Goal: Information Seeking & Learning: Learn about a topic

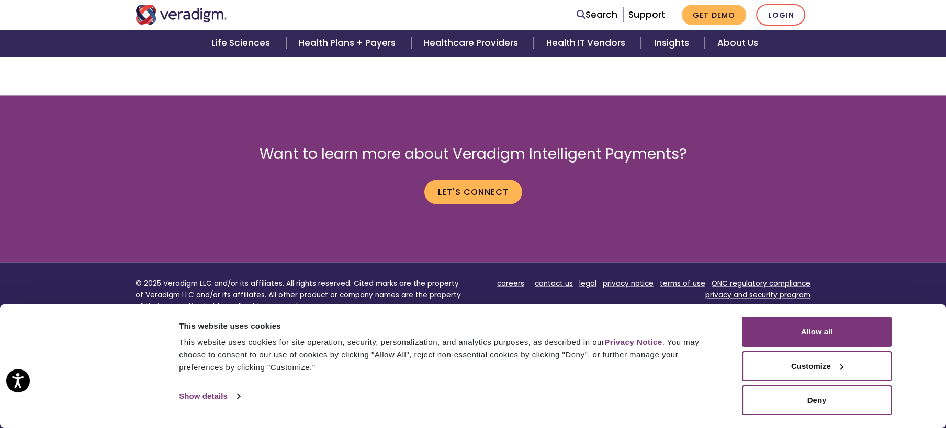
scroll to position [2778, 0]
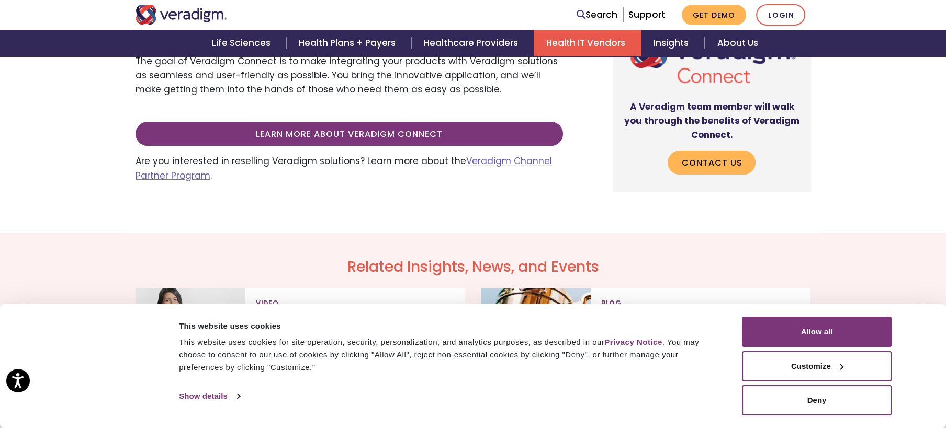
scroll to position [509, 0]
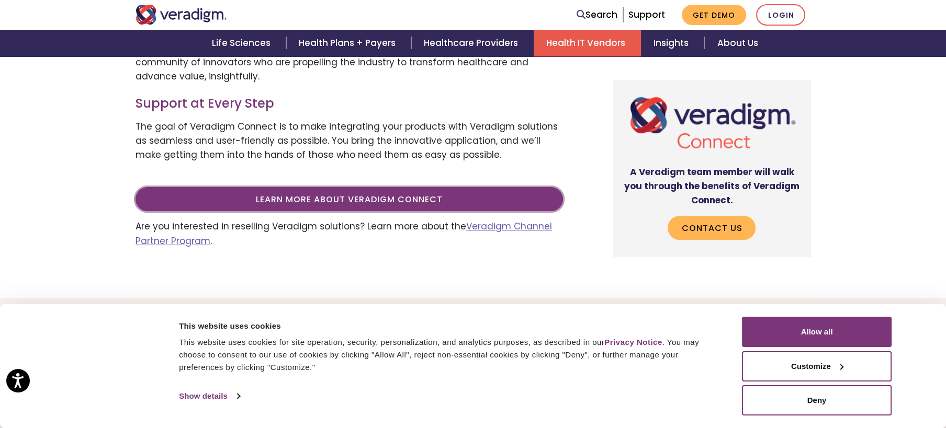
click at [395, 206] on link "Learn more about Veradigm Connect" at bounding box center [348, 199] width 427 height 24
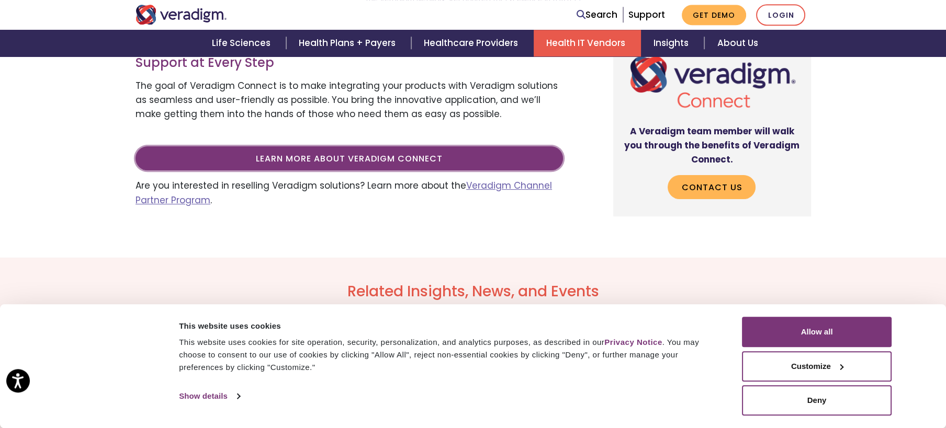
scroll to position [453, 0]
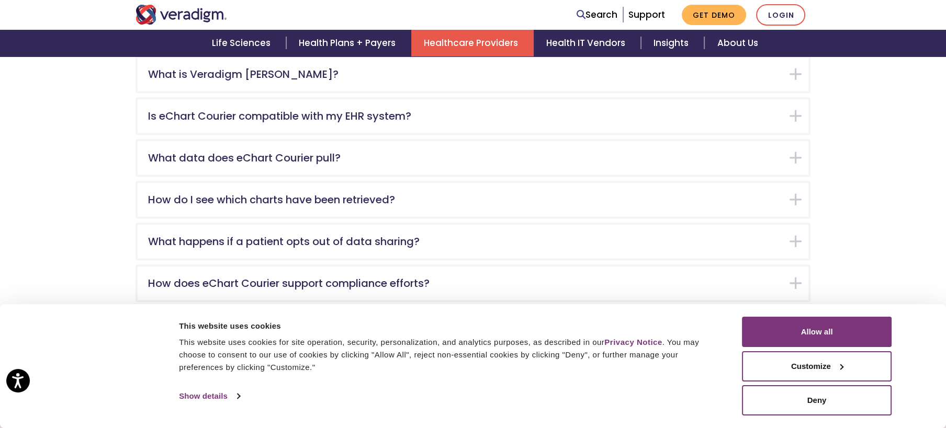
scroll to position [1642, 0]
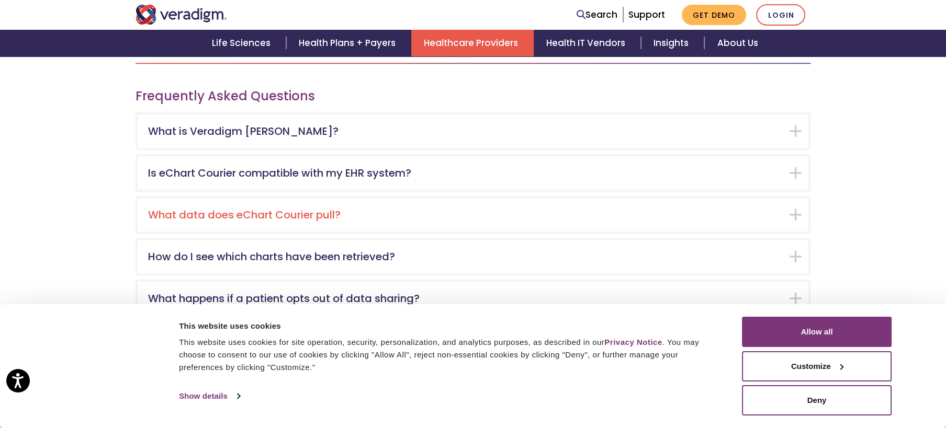
click at [265, 198] on div "What data does eChart Courier pull?" at bounding box center [473, 214] width 671 height 33
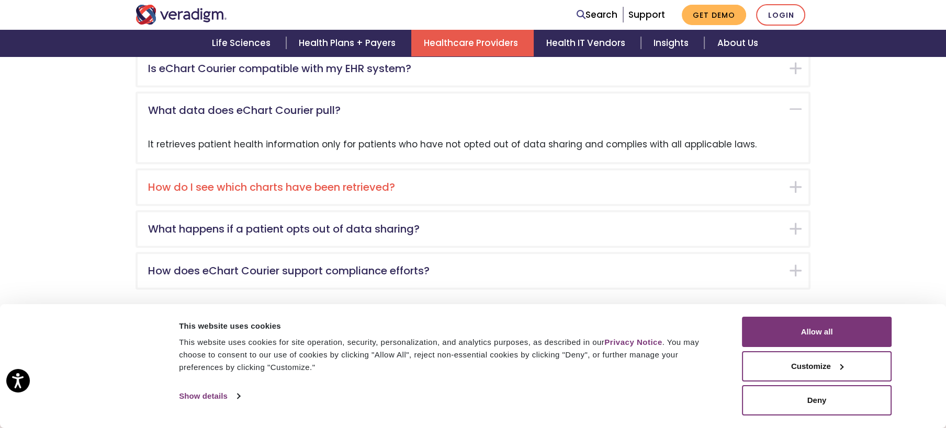
scroll to position [1764, 0]
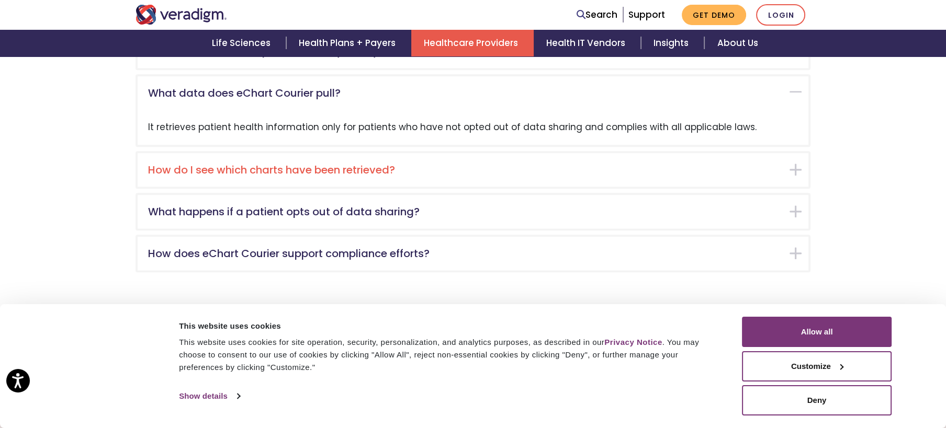
click at [166, 164] on h5 "How do I see which charts have been retrieved?" at bounding box center [465, 170] width 634 height 13
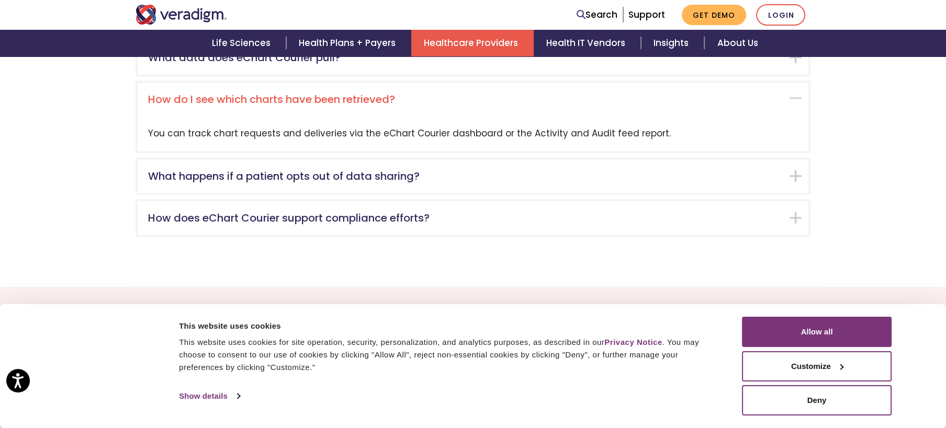
scroll to position [1806, 0]
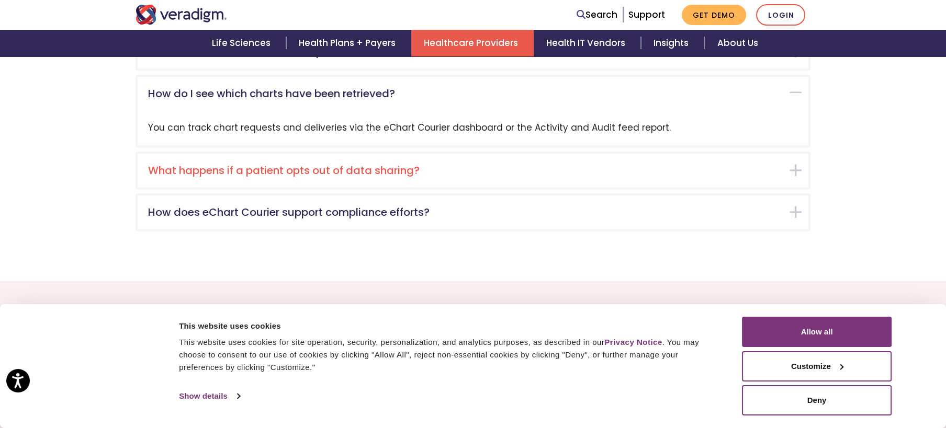
click at [166, 164] on h5 "What happens if a patient opts out of data sharing?" at bounding box center [465, 170] width 634 height 13
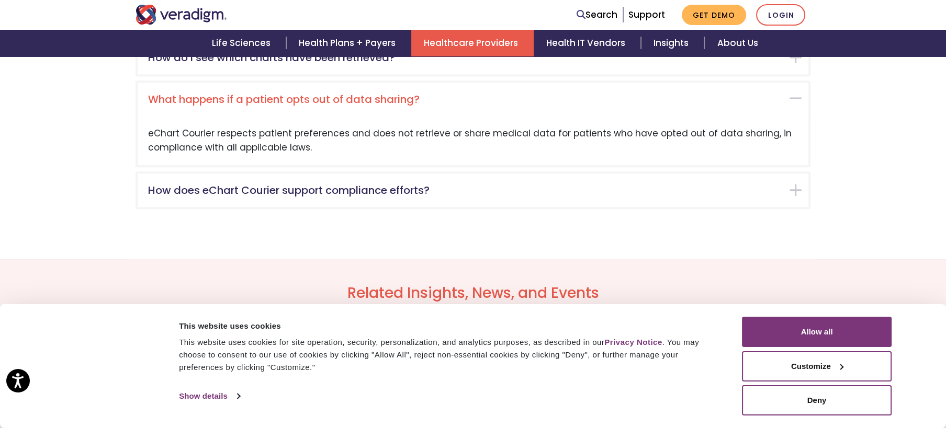
scroll to position [1848, 0]
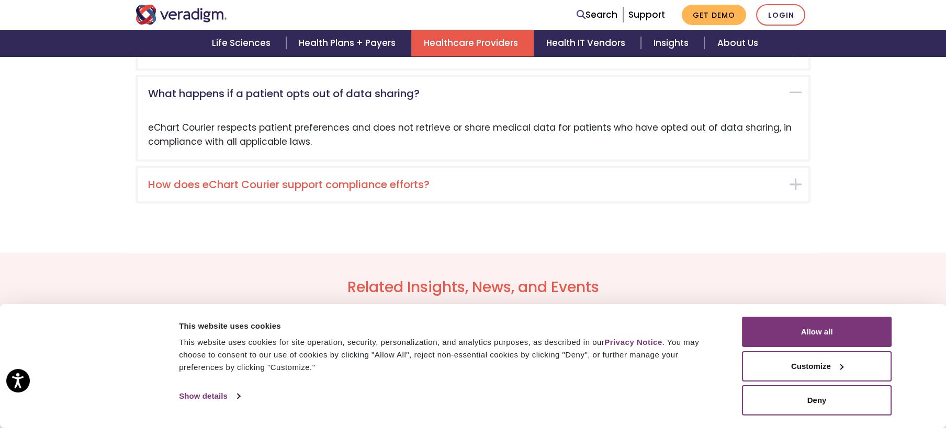
click at [284, 181] on div "How does eChart Courier support compliance efforts?" at bounding box center [473, 184] width 671 height 33
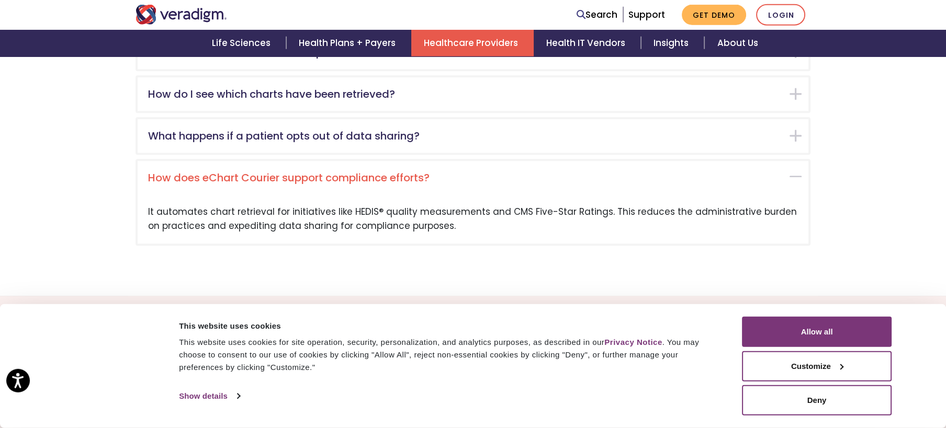
scroll to position [1776, 0]
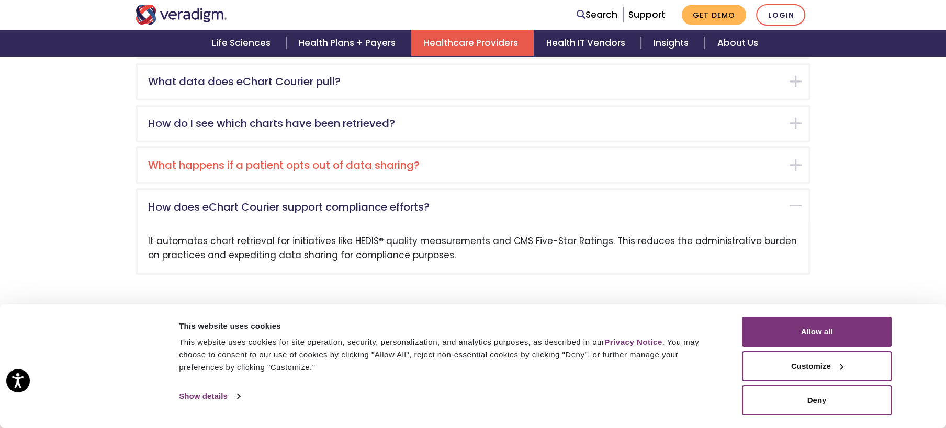
click at [292, 159] on h5 "What happens if a patient opts out of data sharing?" at bounding box center [465, 165] width 634 height 13
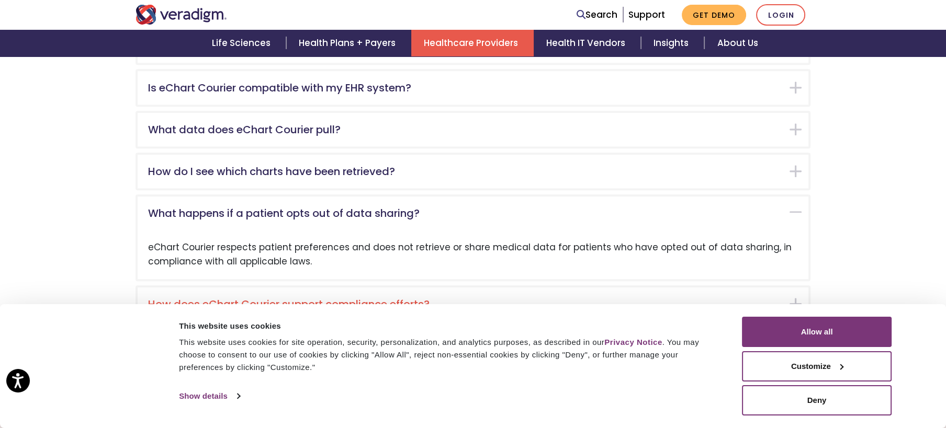
scroll to position [1621, 0]
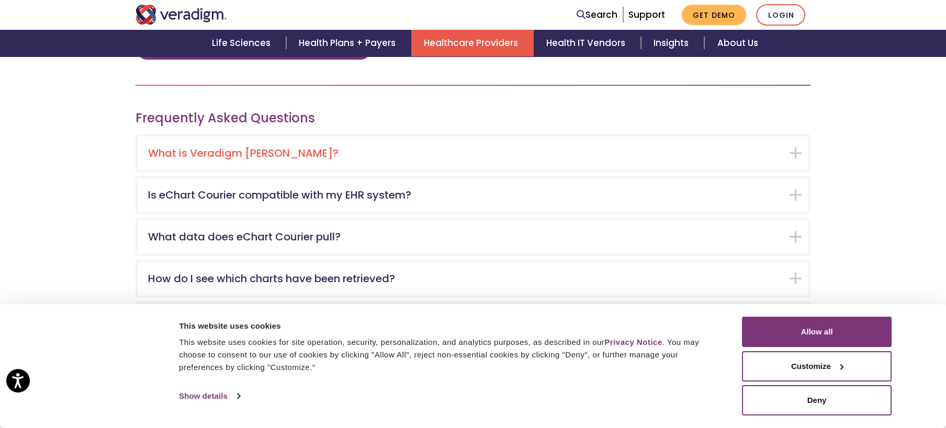
click at [300, 146] on div "What is Veradigm eChart Courier?" at bounding box center [473, 153] width 671 height 33
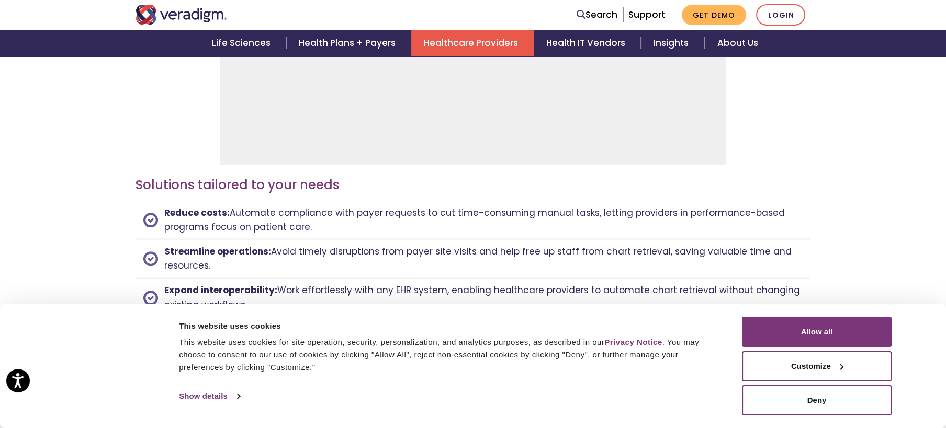
scroll to position [1454, 0]
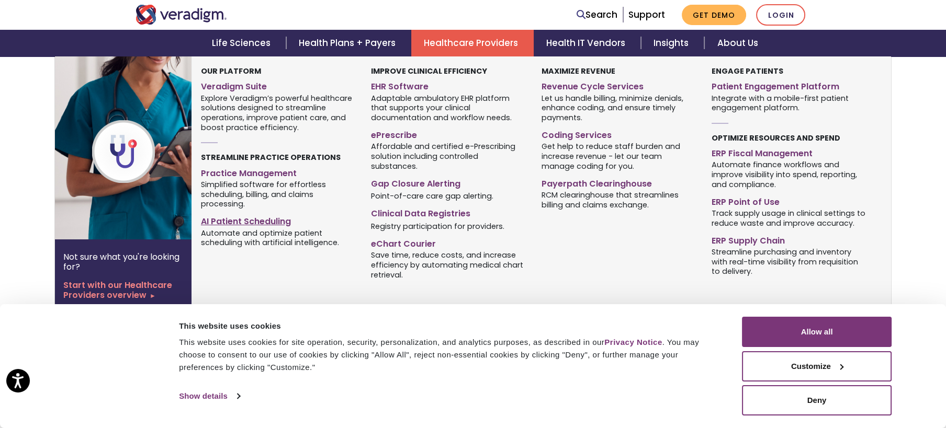
click at [230, 223] on link "AI Patient Scheduling" at bounding box center [278, 219] width 154 height 15
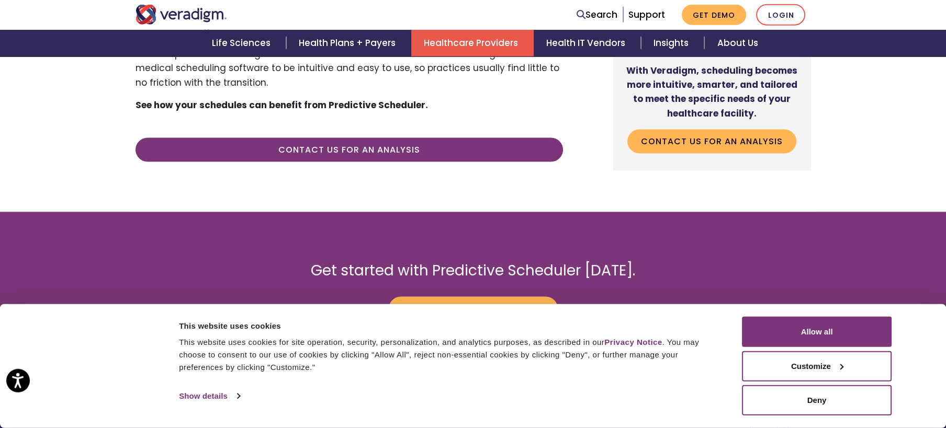
scroll to position [2340, 0]
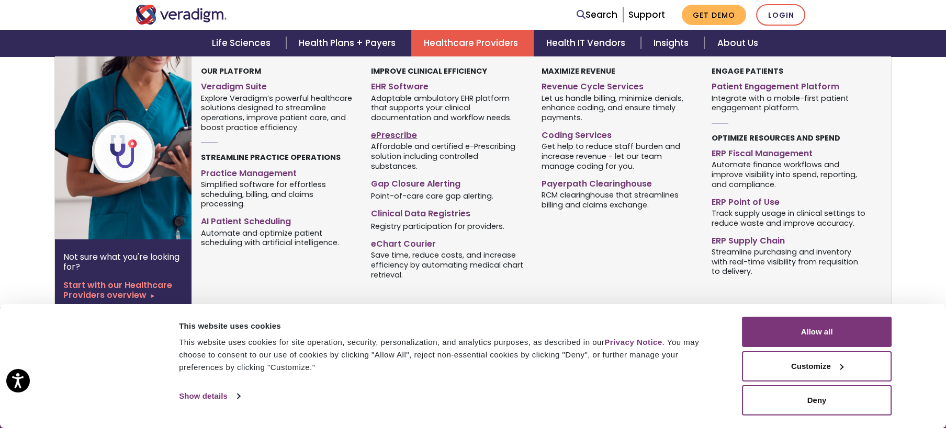
click at [410, 138] on link "ePrescribe" at bounding box center [448, 133] width 154 height 15
